Goal: Task Accomplishment & Management: Use online tool/utility

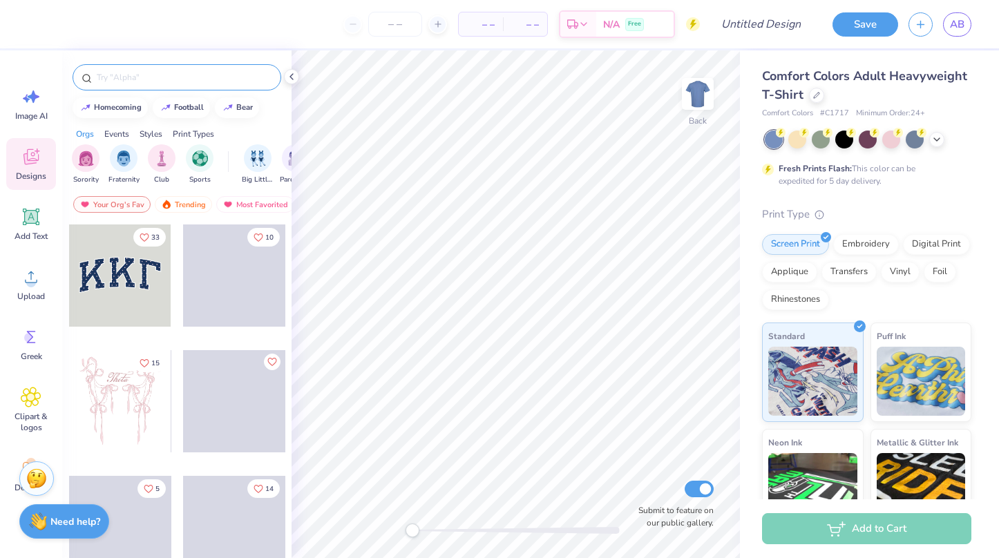
click at [144, 83] on input "text" at bounding box center [183, 77] width 177 height 14
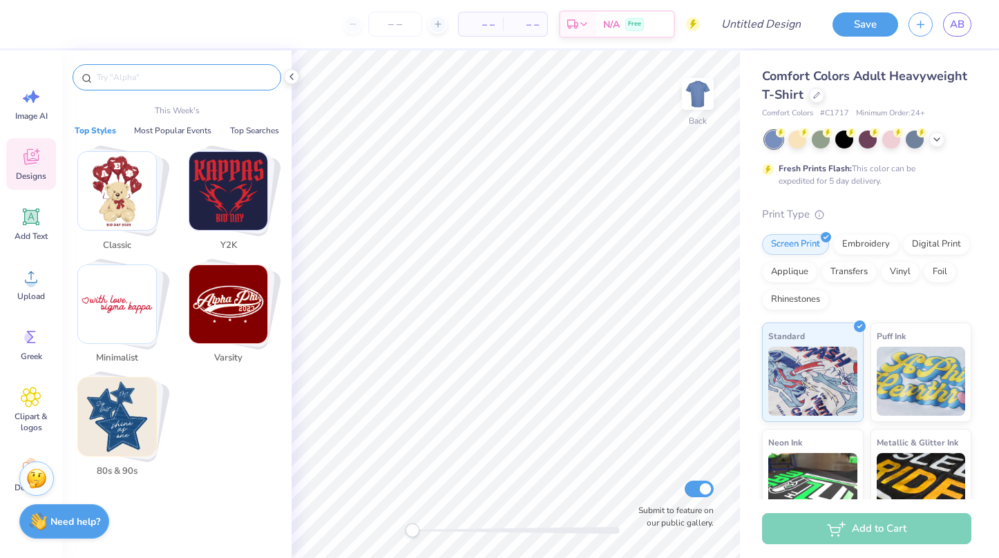
click at [144, 83] on input "text" at bounding box center [183, 77] width 177 height 14
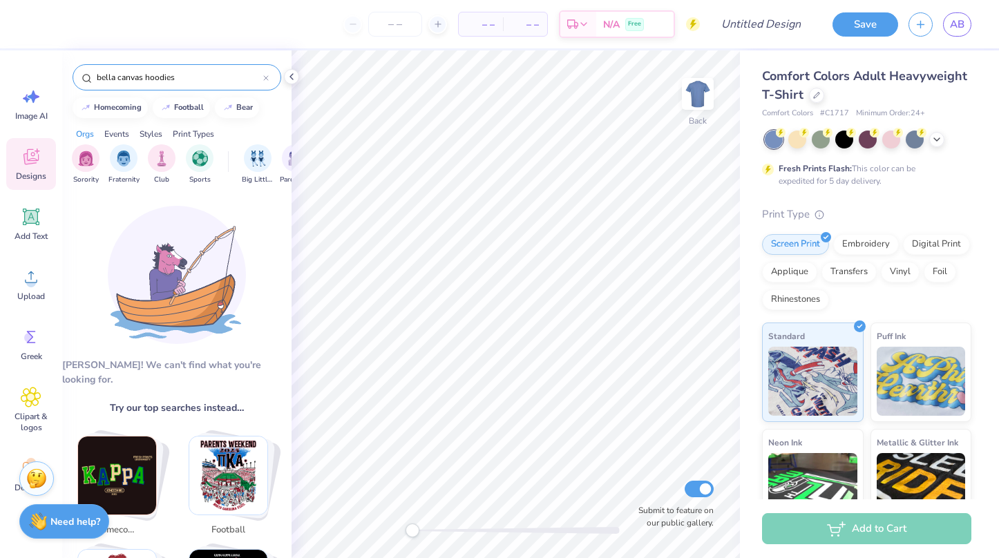
type input "bella canvas hoodies"
click at [860, 83] on span "Comfort Colors Adult Heavyweight T-Shirt" at bounding box center [864, 85] width 205 height 35
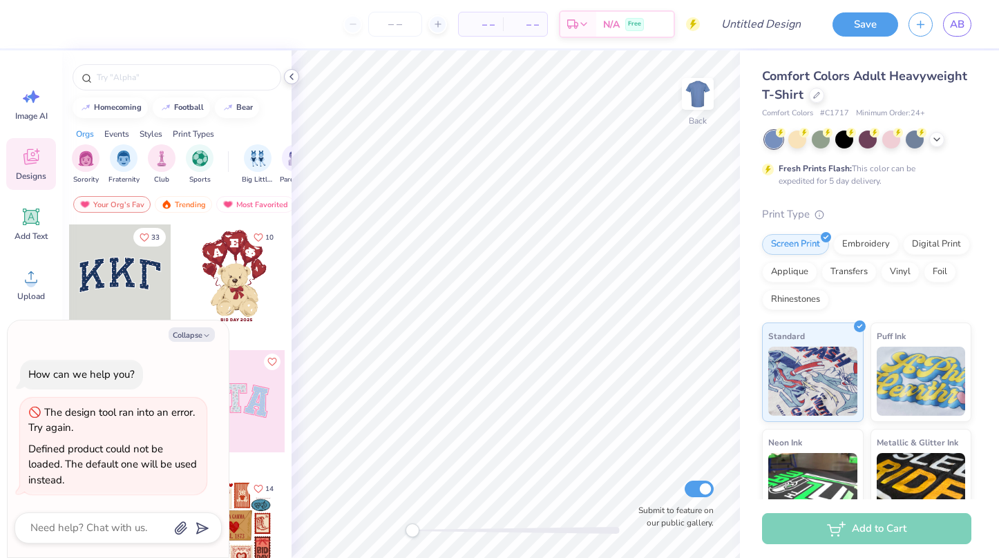
click at [293, 77] on icon at bounding box center [291, 76] width 11 height 11
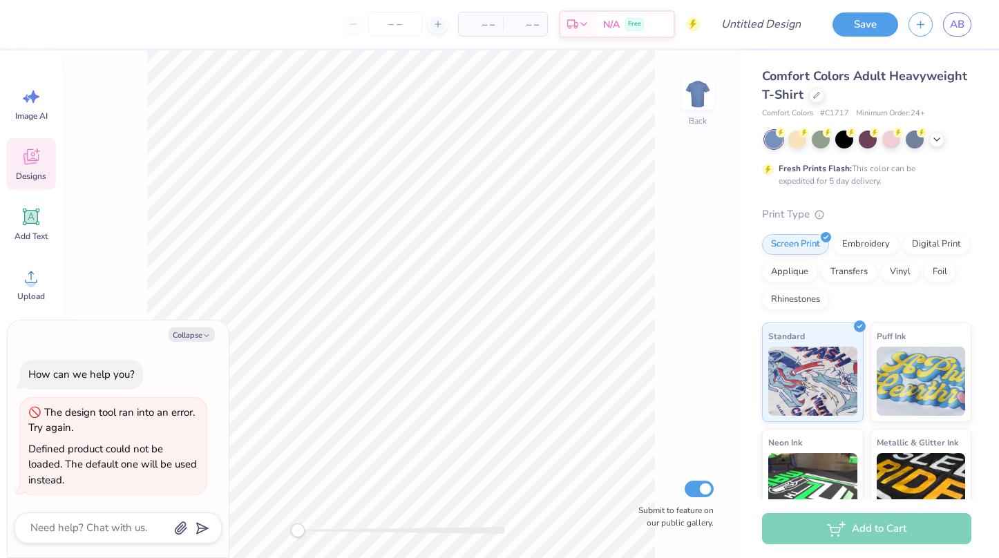
type textarea "x"
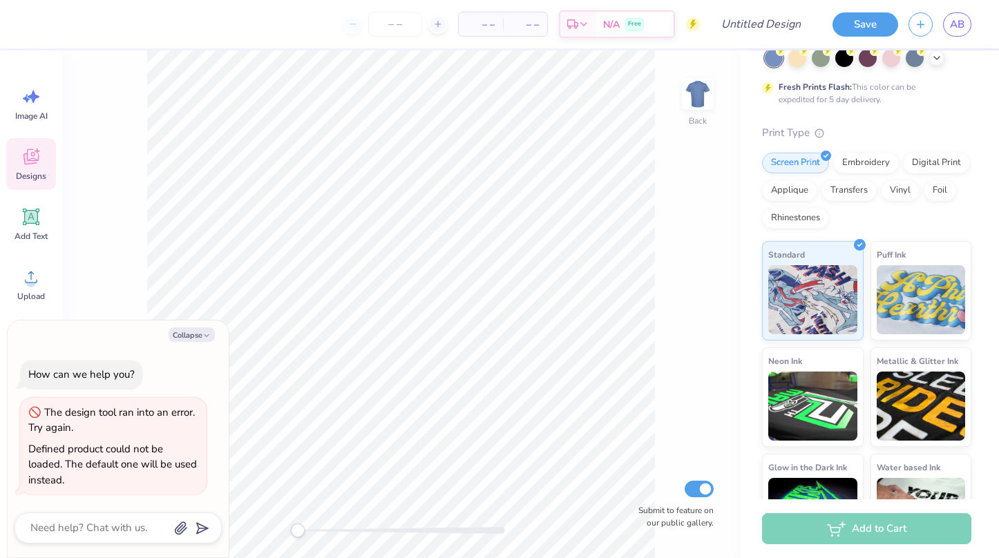
scroll to position [135, 0]
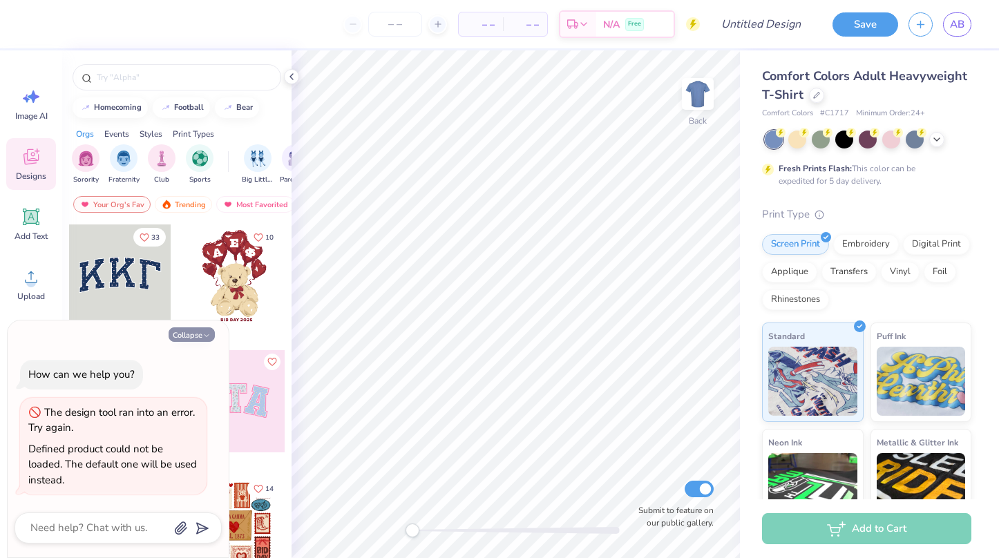
click at [196, 337] on button "Collapse" at bounding box center [192, 335] width 46 height 15
type textarea "x"
